Goal: Information Seeking & Learning: Compare options

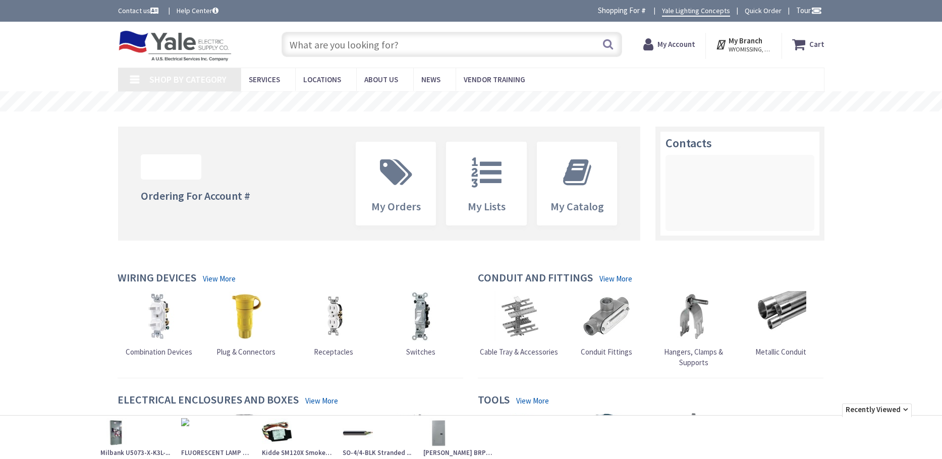
click at [314, 46] on input "text" at bounding box center [452, 44] width 341 height 25
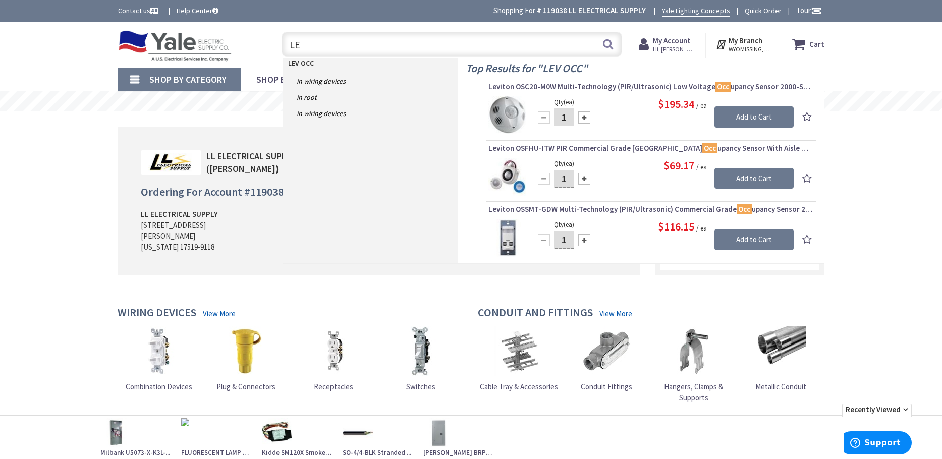
type input "L"
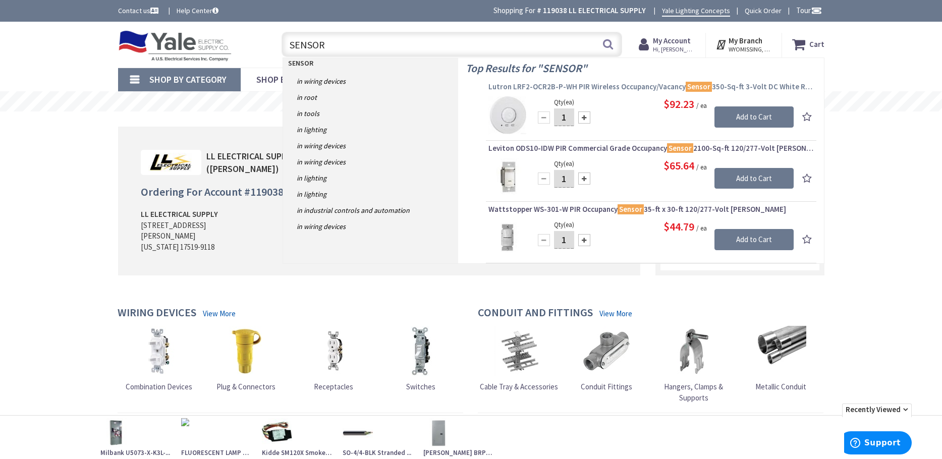
type input "SENSOR"
click at [612, 85] on span "Lutron LRF2-OCR2B-P-WH PIR Wireless Occupancy/Vacancy Sensor 350-Sq-ft 3-Volt D…" at bounding box center [652, 87] width 326 height 10
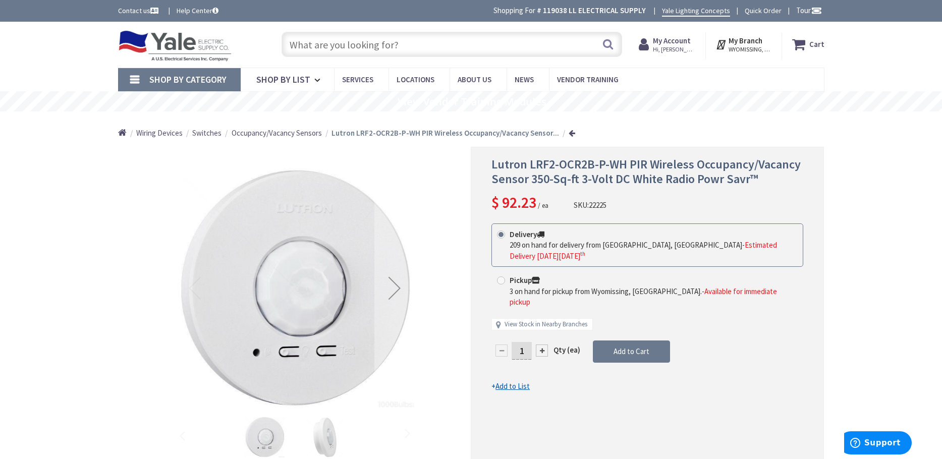
click at [322, 44] on input "text" at bounding box center [452, 44] width 341 height 25
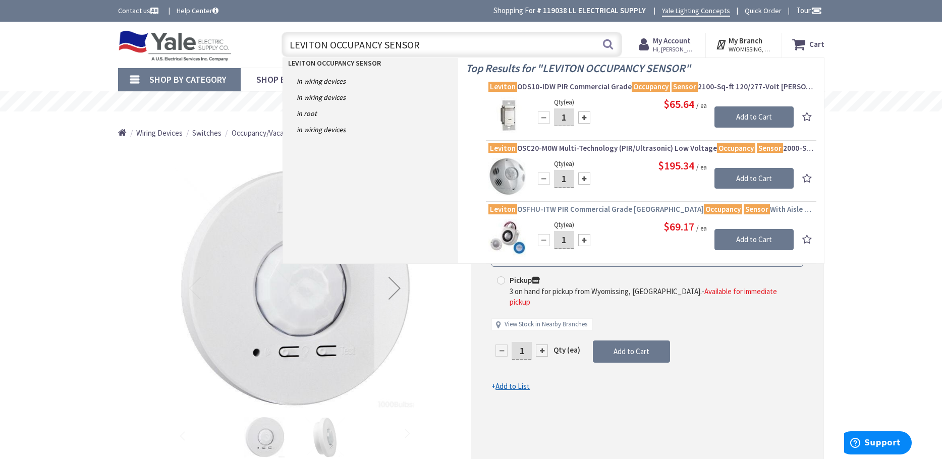
type input "LEVITON OCCUPANCY SENSOR"
click at [625, 211] on span "Leviton OSFHU-ITW PIR Commercial Grade High Bay Occupancy Sensor With Aisle Mas…" at bounding box center [652, 209] width 326 height 10
